Goal: Transaction & Acquisition: Obtain resource

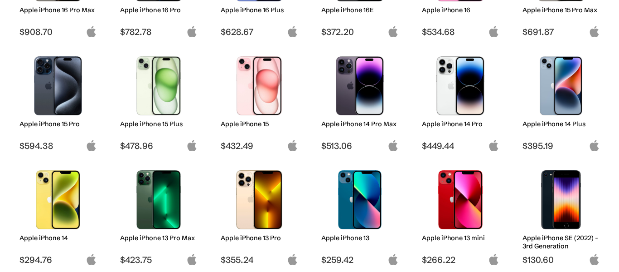
click at [362, 87] on img at bounding box center [360, 85] width 64 height 59
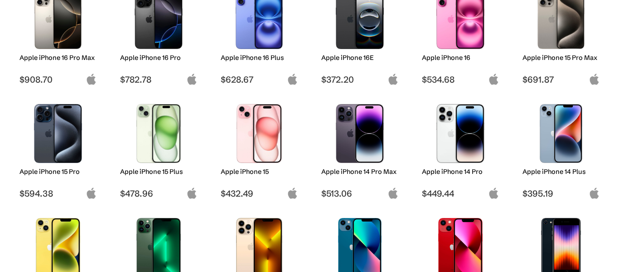
scroll to position [157, 0]
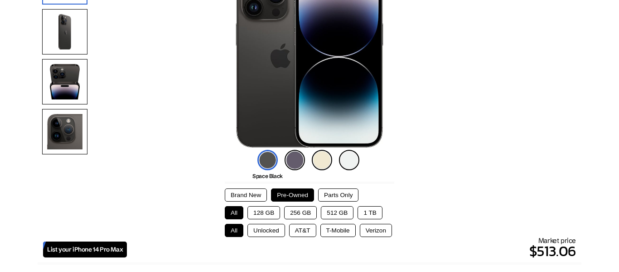
scroll to position [134, 0]
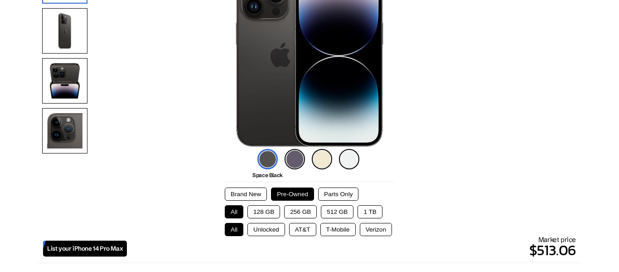
click at [297, 165] on img at bounding box center [295, 159] width 20 height 20
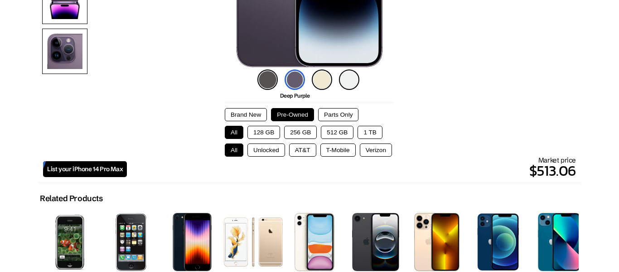
scroll to position [213, 0]
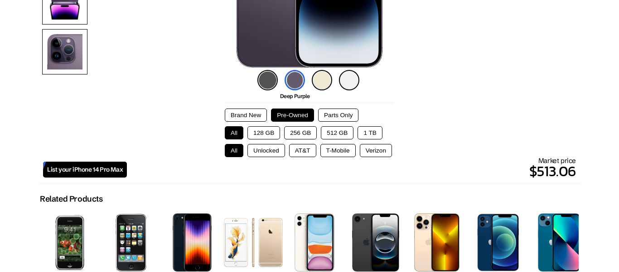
click at [269, 137] on button "128 GB" at bounding box center [264, 132] width 33 height 13
click at [269, 149] on button "Unlocked" at bounding box center [267, 150] width 38 height 13
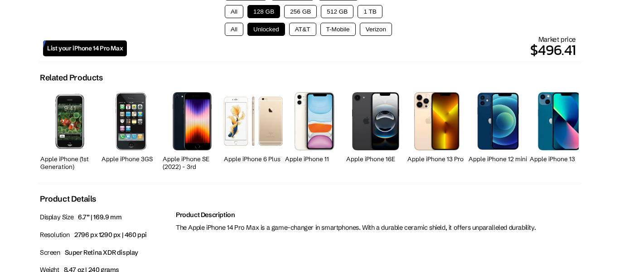
scroll to position [331, 0]
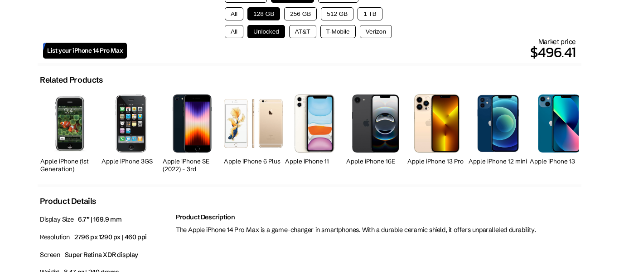
click at [79, 57] on link "List your iPhone 14 Pro Max" at bounding box center [85, 51] width 84 height 16
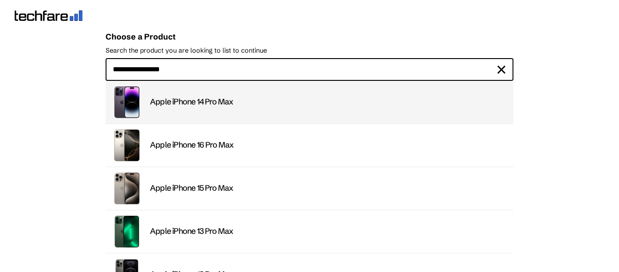
type input "**********"
click at [217, 99] on div "Apple iPhone 14 Pro Max" at bounding box center [329, 102] width 358 height 10
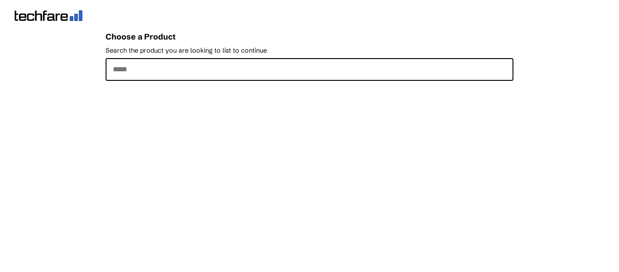
click at [176, 71] on input "Search the product you are looking to list to continue" at bounding box center [310, 69] width 408 height 23
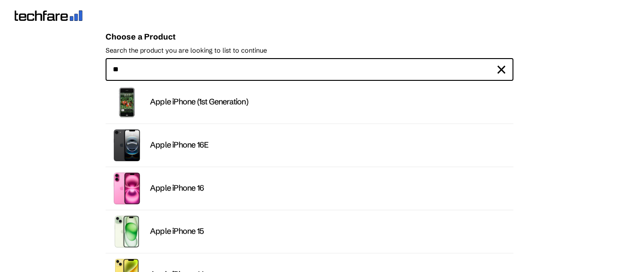
type input "**********"
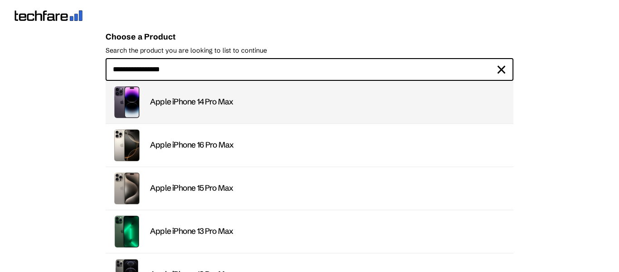
click at [191, 99] on div "Apple iPhone 14 Pro Max" at bounding box center [329, 102] width 358 height 10
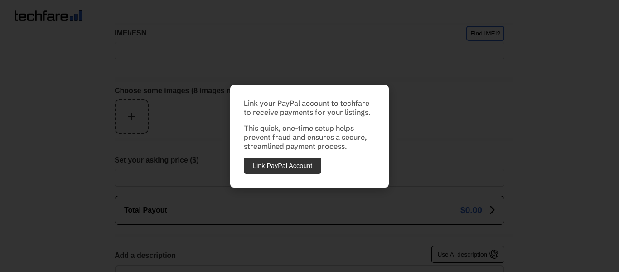
scroll to position [341, 0]
click at [271, 194] on div "Link your PayPal account to techfare to receive payments for your listings. Thi…" at bounding box center [309, 136] width 619 height 272
click at [292, 169] on button "Link PayPal Account" at bounding box center [283, 165] width 78 height 16
